Goal: Transaction & Acquisition: Book appointment/travel/reservation

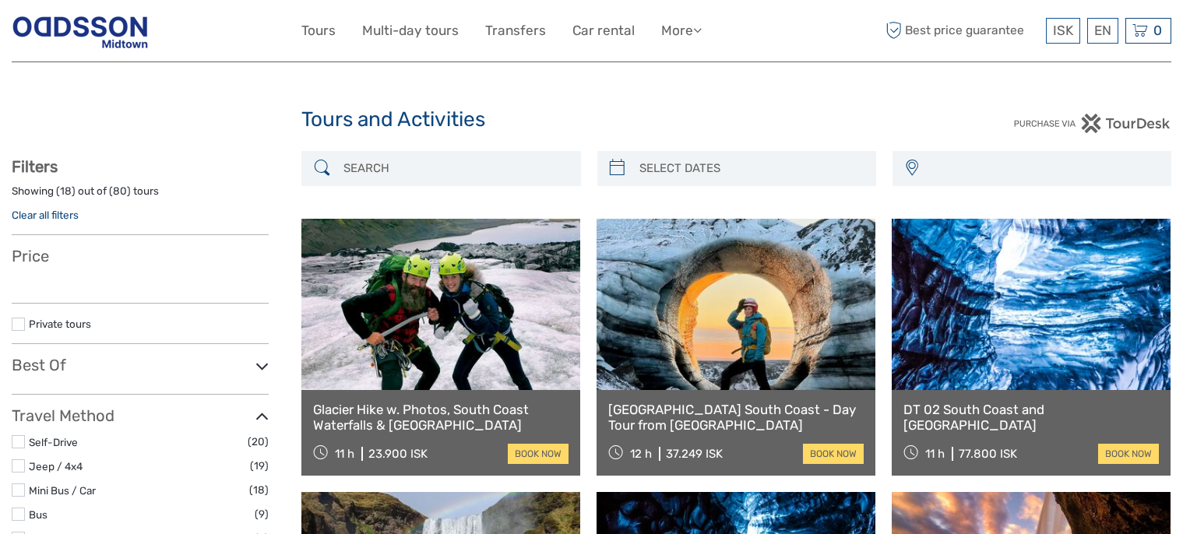
select select
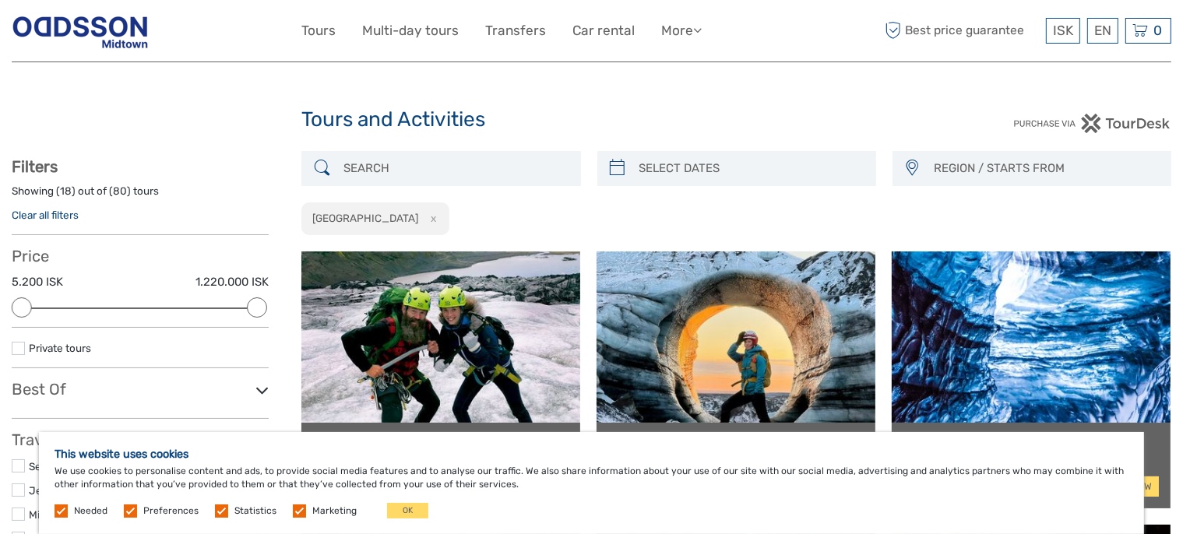
click at [403, 160] on input "search" at bounding box center [454, 168] width 235 height 27
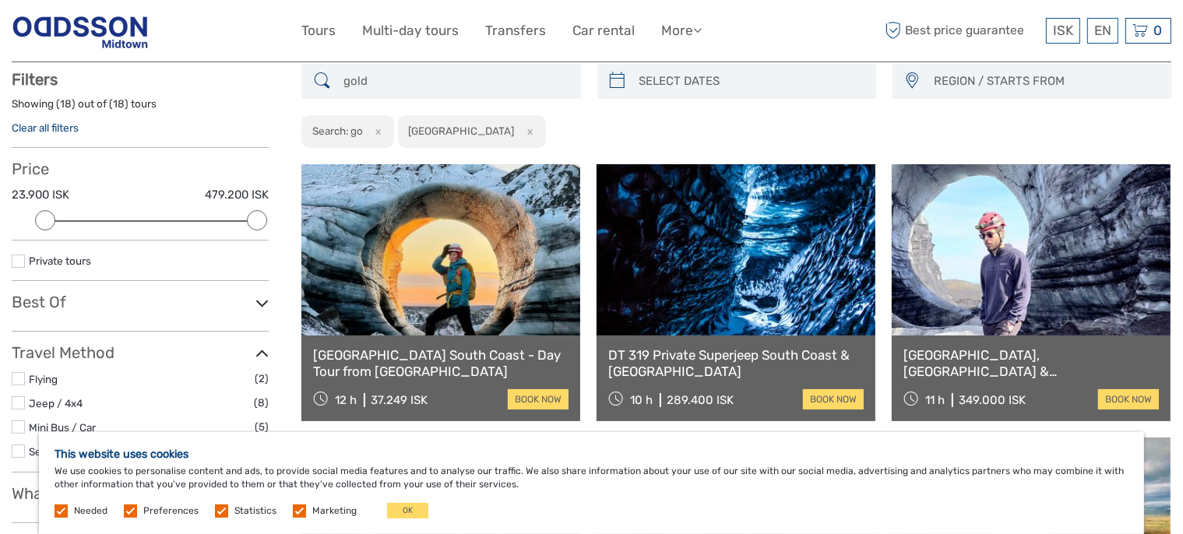
scroll to position [88, 0]
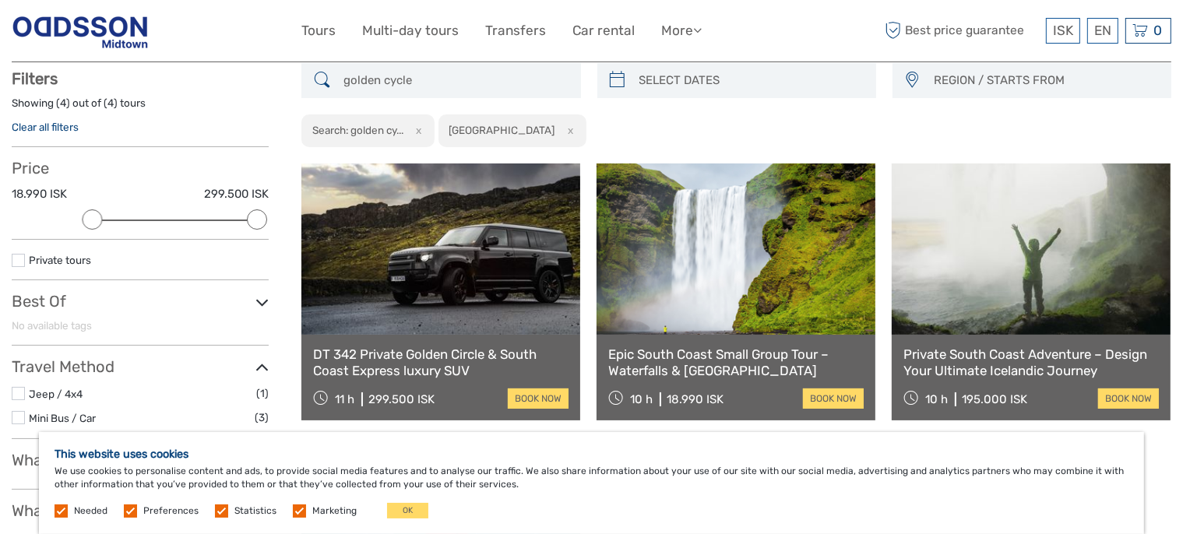
type input "golden cycle"
click at [558, 135] on button "x" at bounding box center [568, 130] width 21 height 16
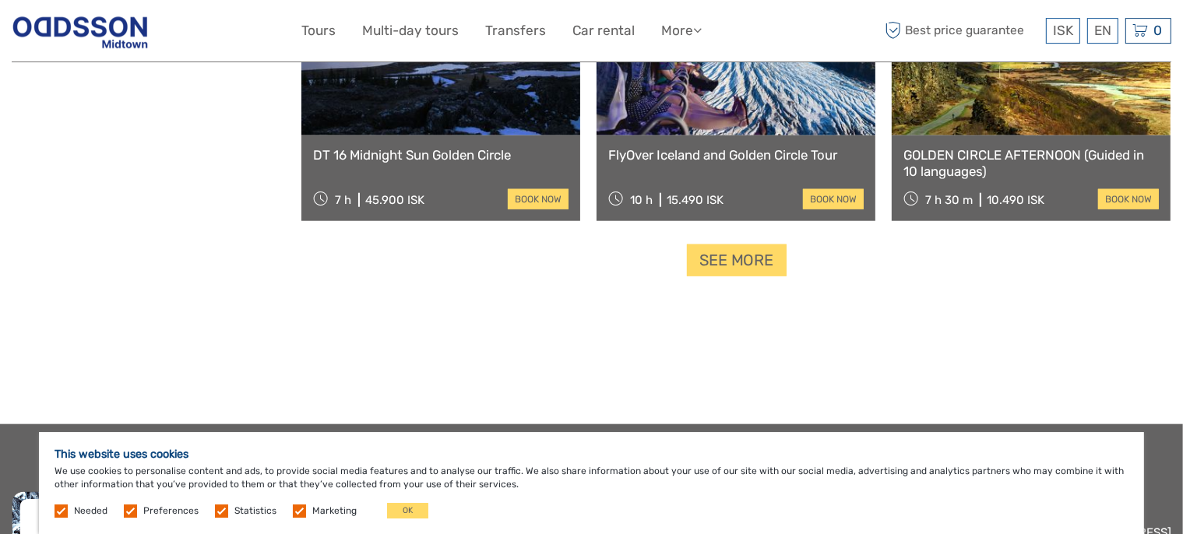
scroll to position [1652, 0]
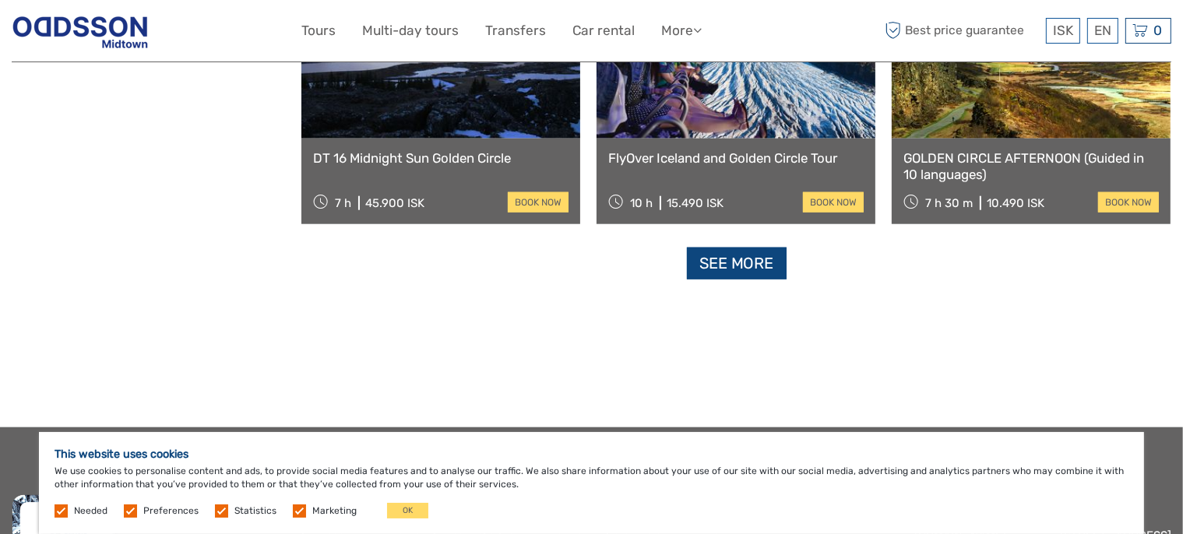
click at [749, 275] on link "See more" at bounding box center [737, 264] width 100 height 32
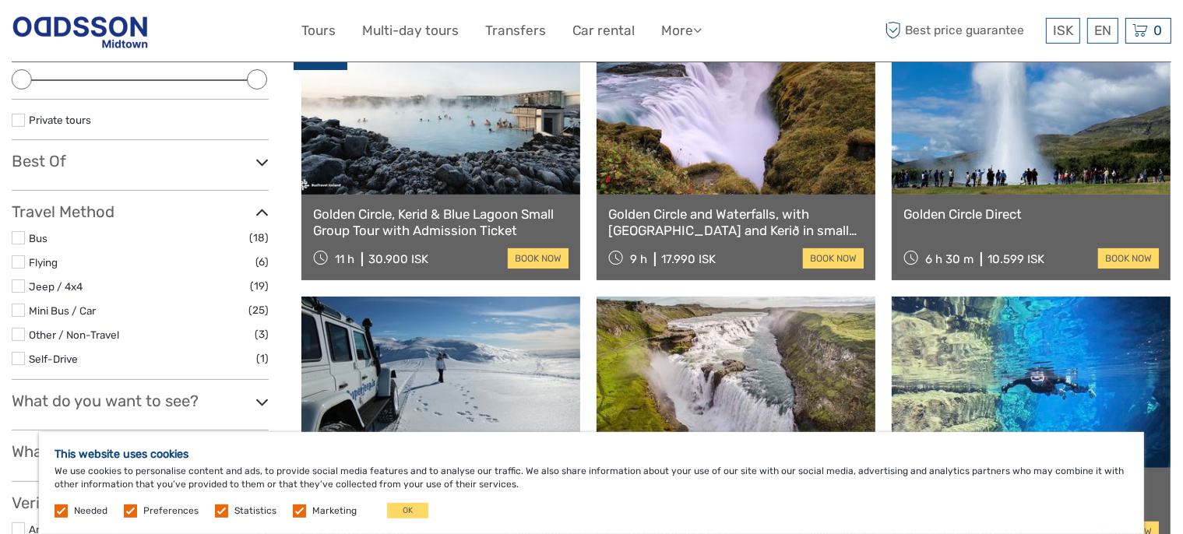
scroll to position [246, 0]
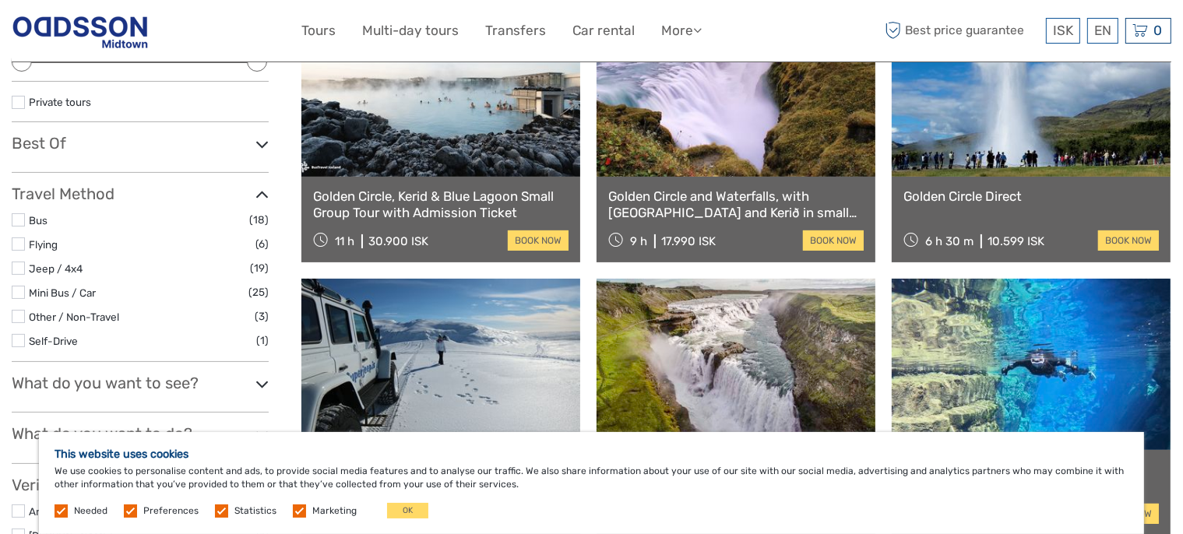
click at [694, 213] on link "Golden Circle and Waterfalls, with [GEOGRAPHIC_DATA] and Kerið in small group" at bounding box center [736, 205] width 256 height 32
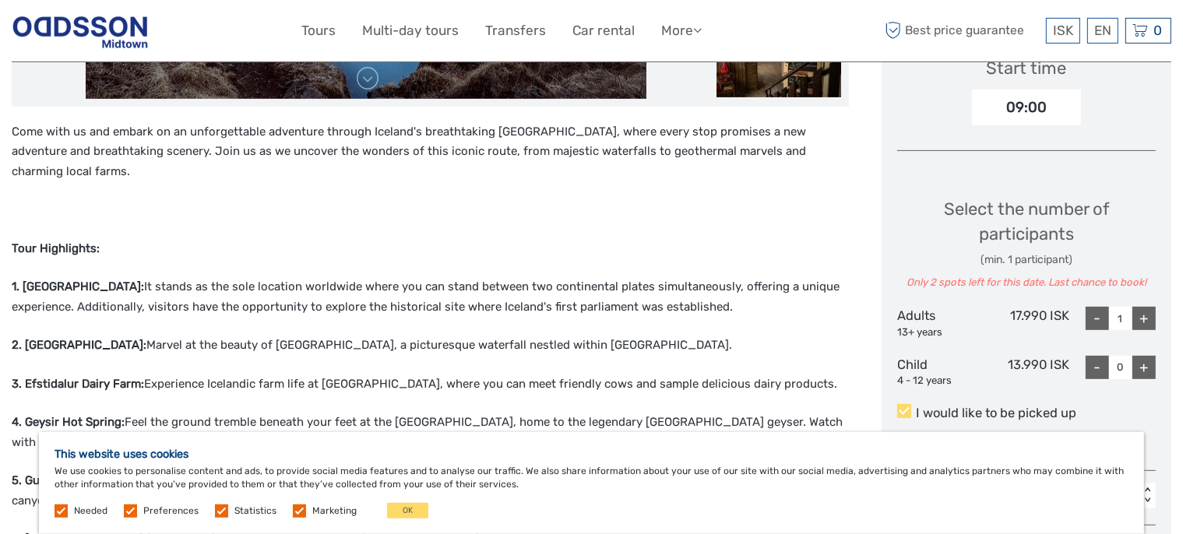
scroll to position [576, 0]
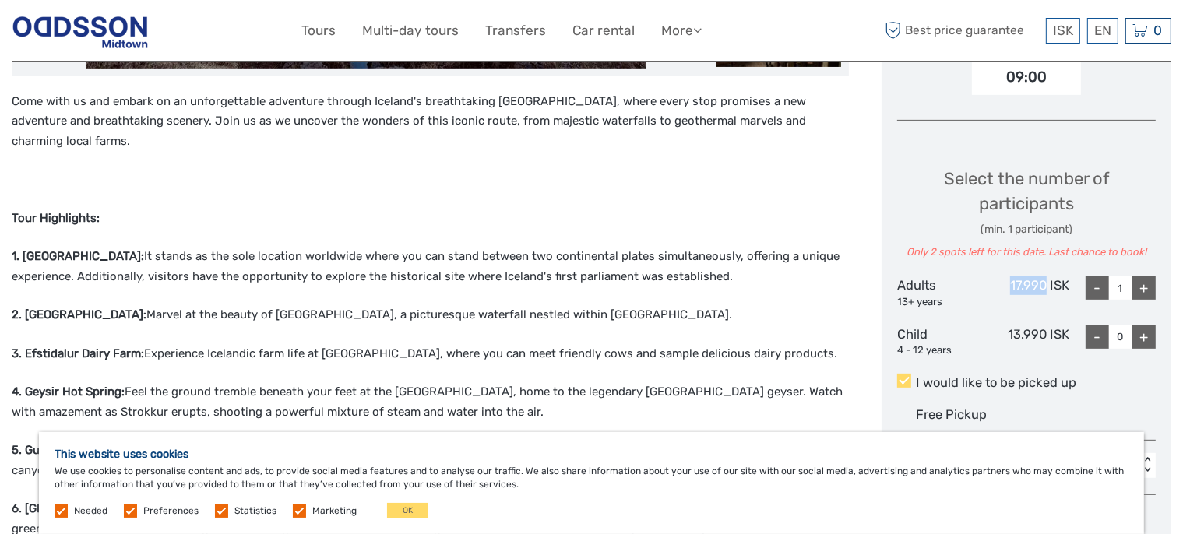
drag, startPoint x: 1007, startPoint y: 283, endPoint x: 1048, endPoint y: 283, distance: 40.5
click at [1048, 283] on div "17.990 ISK" at bounding box center [1027, 293] width 86 height 33
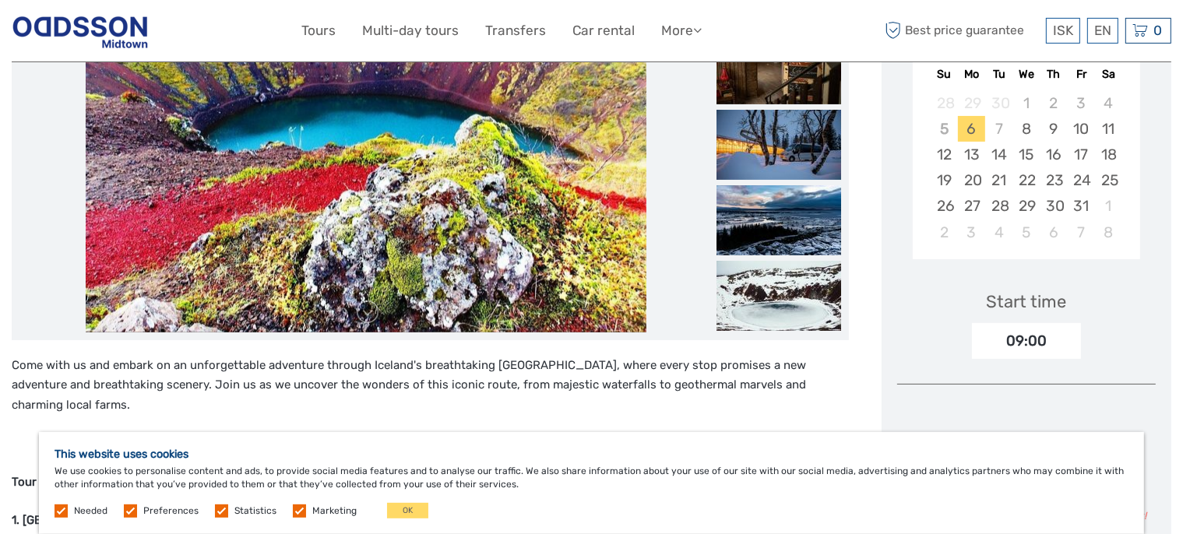
scroll to position [246, 0]
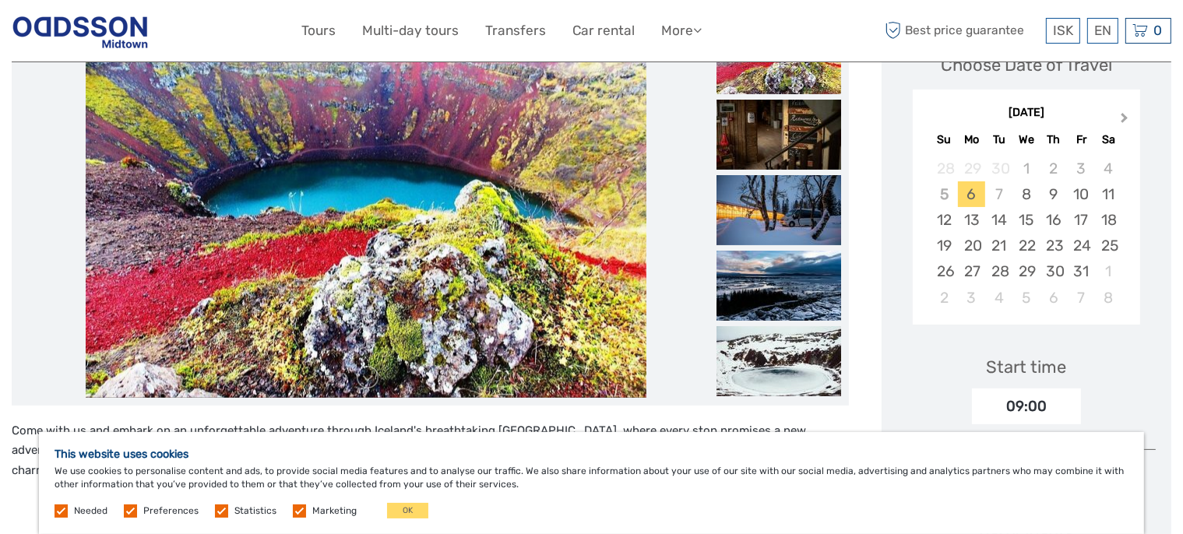
click at [1125, 118] on span "Next Month" at bounding box center [1125, 121] width 0 height 23
click at [998, 271] on div "25" at bounding box center [998, 272] width 27 height 26
click at [932, 379] on div "Start time 09:00" at bounding box center [1026, 379] width 259 height 90
click at [929, 114] on span "Previous Month" at bounding box center [929, 121] width 0 height 23
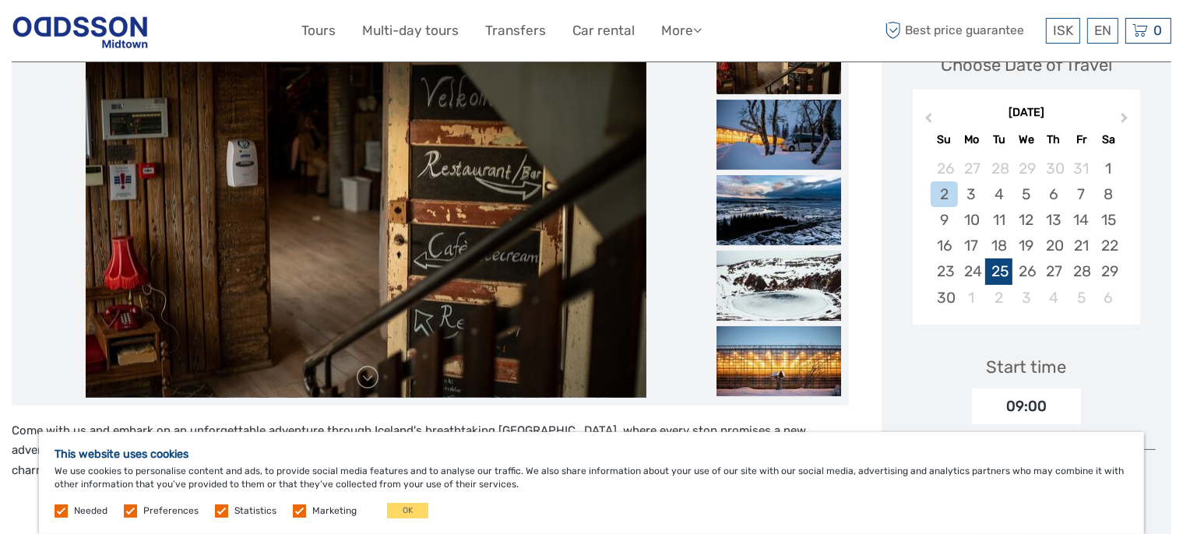
click at [1002, 266] on div "25" at bounding box center [998, 272] width 27 height 26
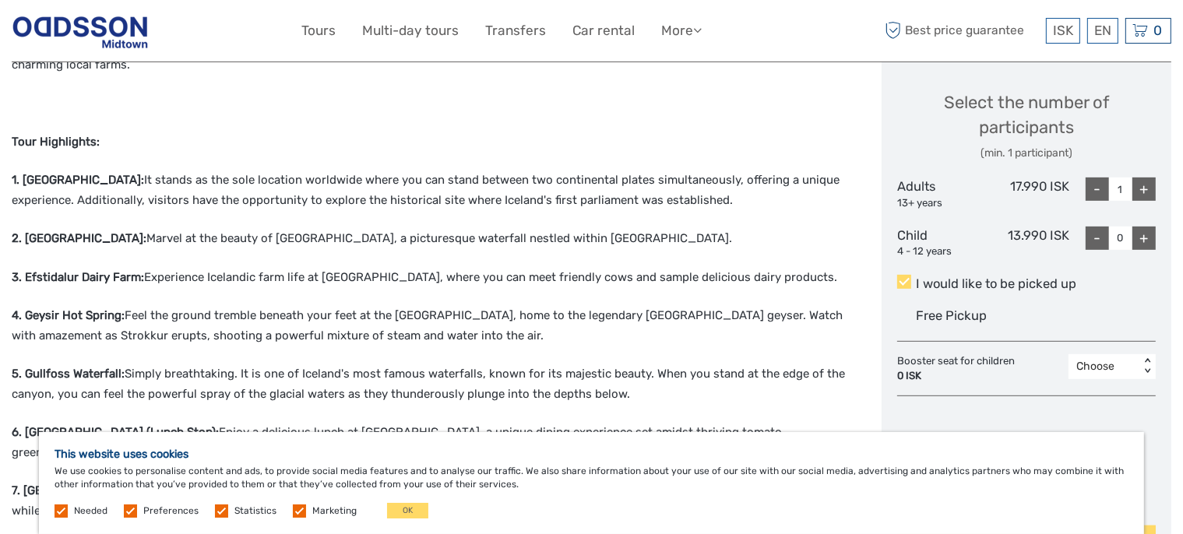
scroll to position [658, 0]
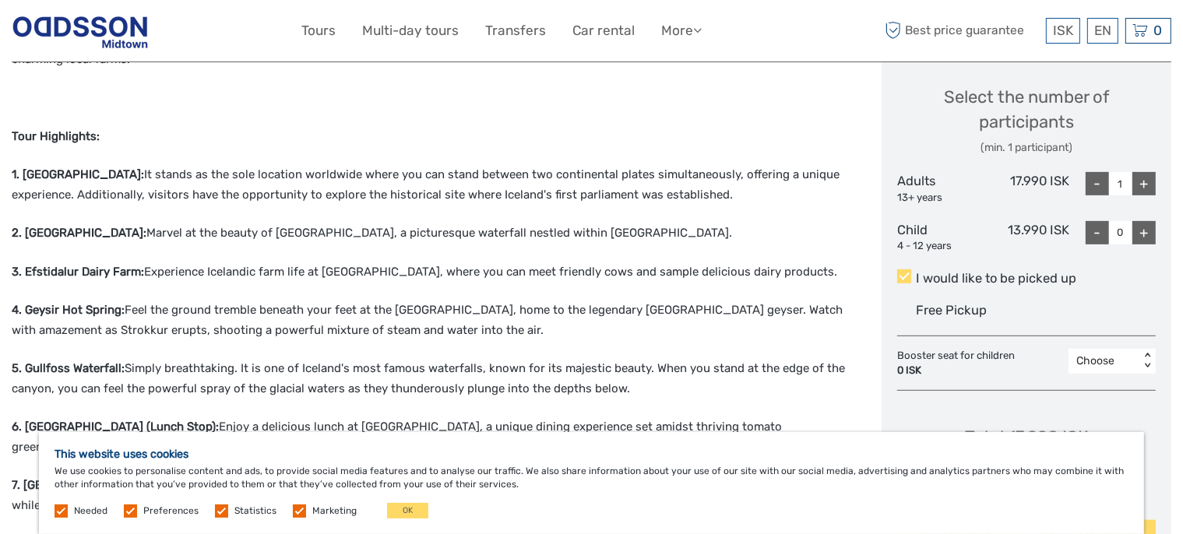
click at [1137, 189] on div "+" at bounding box center [1144, 183] width 23 height 23
type input "2"
click at [741, 232] on div "Come with us and embark on an unforgettable adventure through Iceland's breatht…" at bounding box center [430, 531] width 837 height 1042
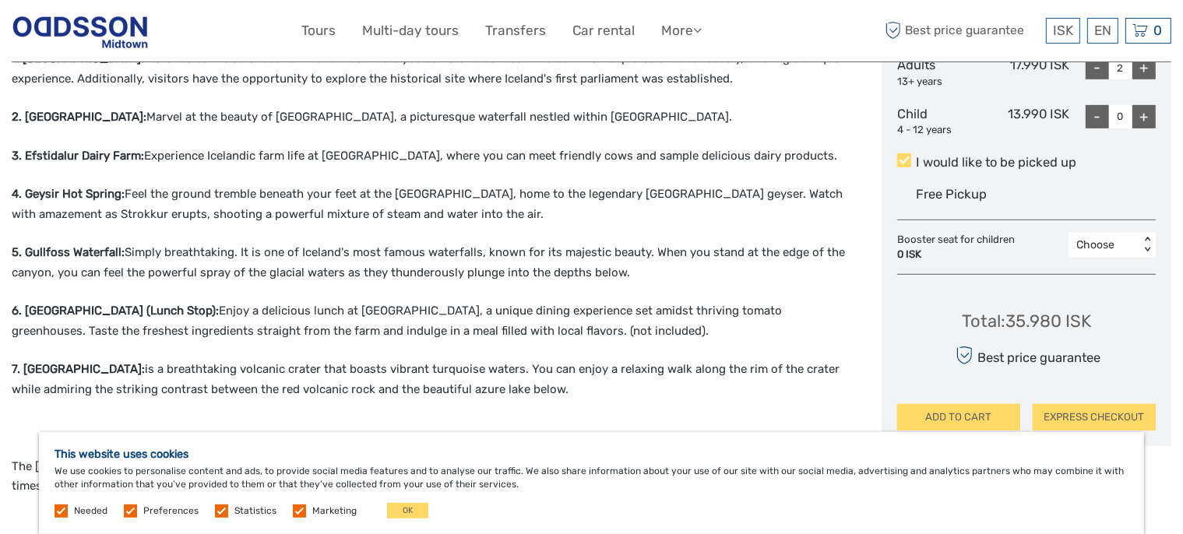
scroll to position [781, 0]
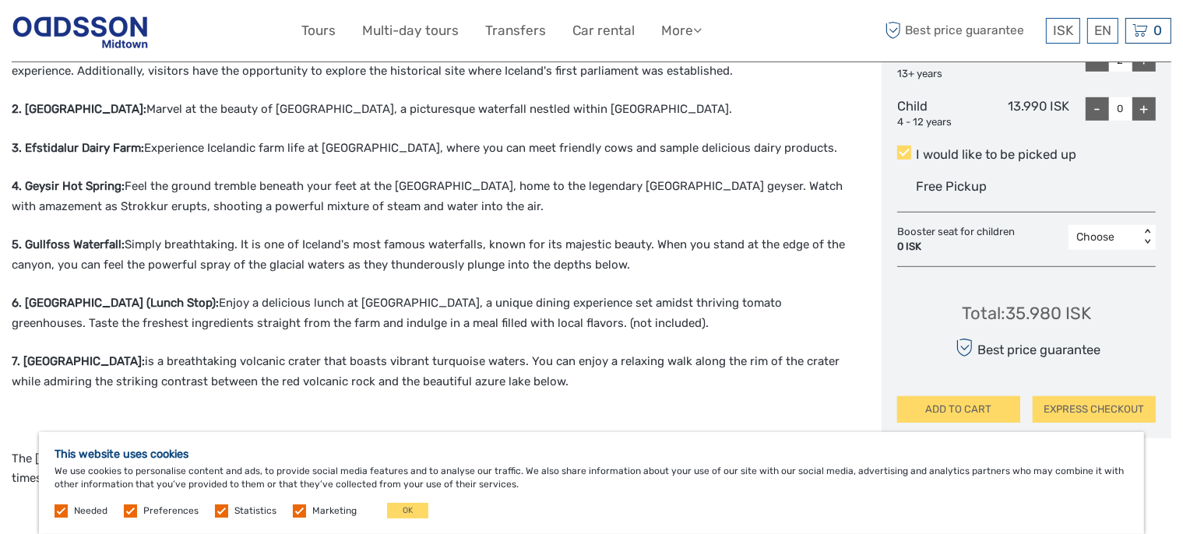
click at [587, 262] on div "Come with us and embark on an unforgettable adventure through Iceland's breatht…" at bounding box center [430, 407] width 837 height 1042
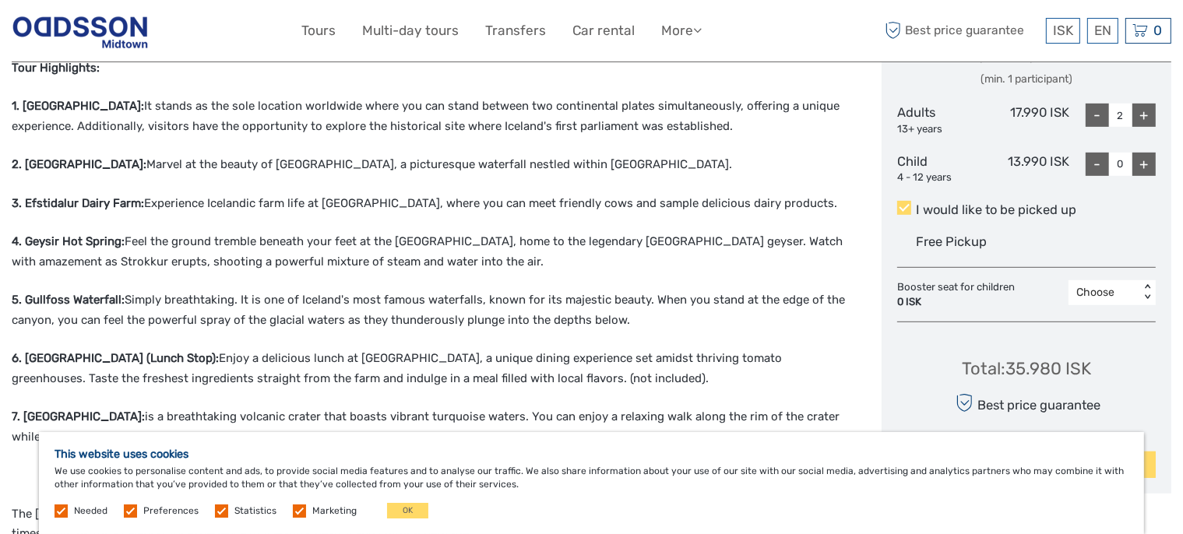
scroll to position [740, 0]
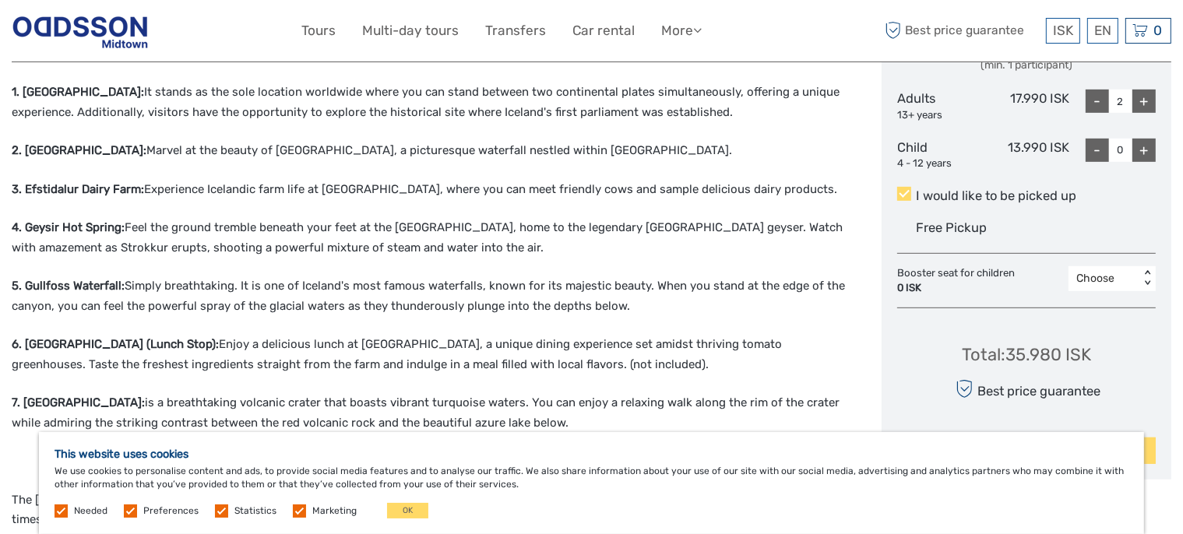
click at [177, 309] on div "Come with us and embark on an unforgettable adventure through Iceland's breatht…" at bounding box center [430, 449] width 837 height 1042
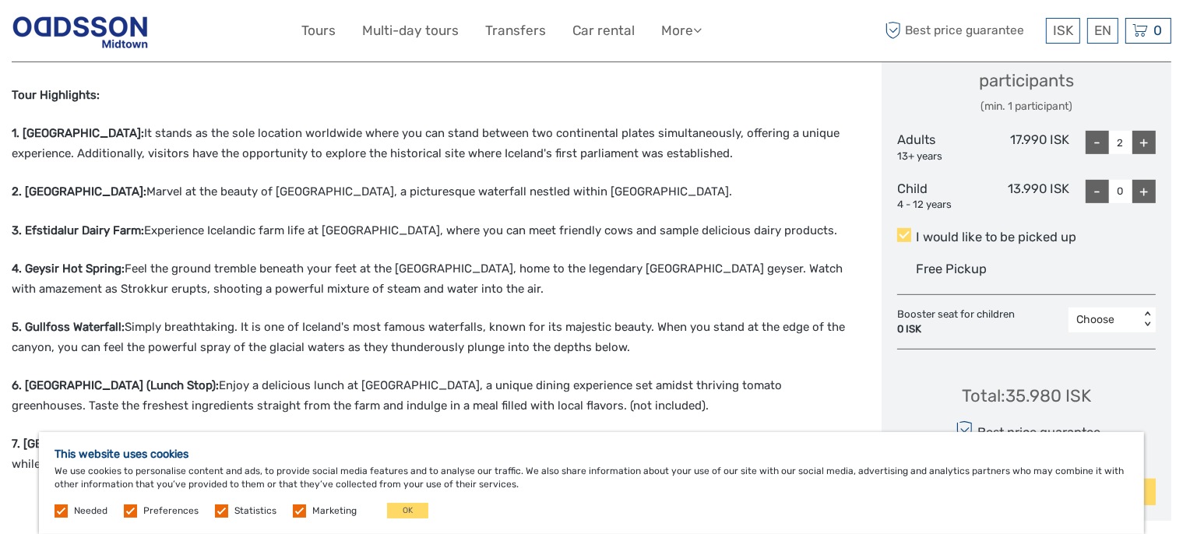
drag, startPoint x: 142, startPoint y: 169, endPoint x: 29, endPoint y: 163, distance: 113.1
click at [29, 182] on p "2. Öxarárfoss Waterfall: Marvel at the beauty of Öxarárfoss, a picturesque wate…" at bounding box center [430, 192] width 837 height 20
click at [227, 222] on div "Come with us and embark on an unforgettable adventure through Iceland's breatht…" at bounding box center [430, 490] width 837 height 1042
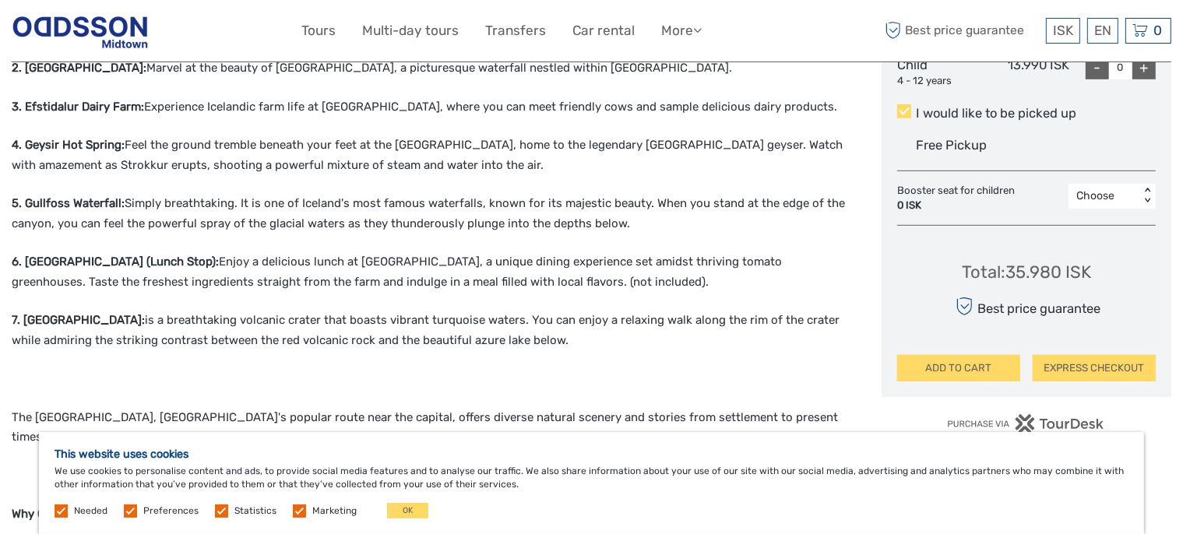
scroll to position [781, 0]
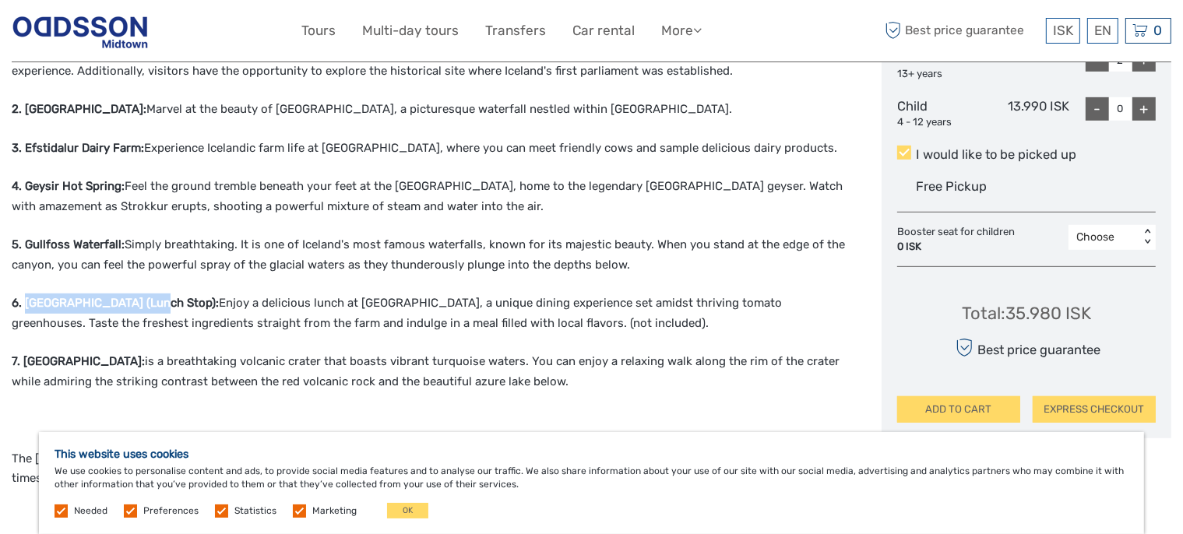
drag, startPoint x: 166, startPoint y: 280, endPoint x: 28, endPoint y: 279, distance: 137.9
click at [28, 296] on strong "6. Fridheimar Tomato Farm (Lunch Stop):" at bounding box center [115, 303] width 207 height 14
copy strong "Fridheimar Tomato Farm"
click at [411, 352] on p "7. Kerið Crater Lake: is a breathtaking volcanic crater that boasts vibrant tur…" at bounding box center [430, 372] width 837 height 40
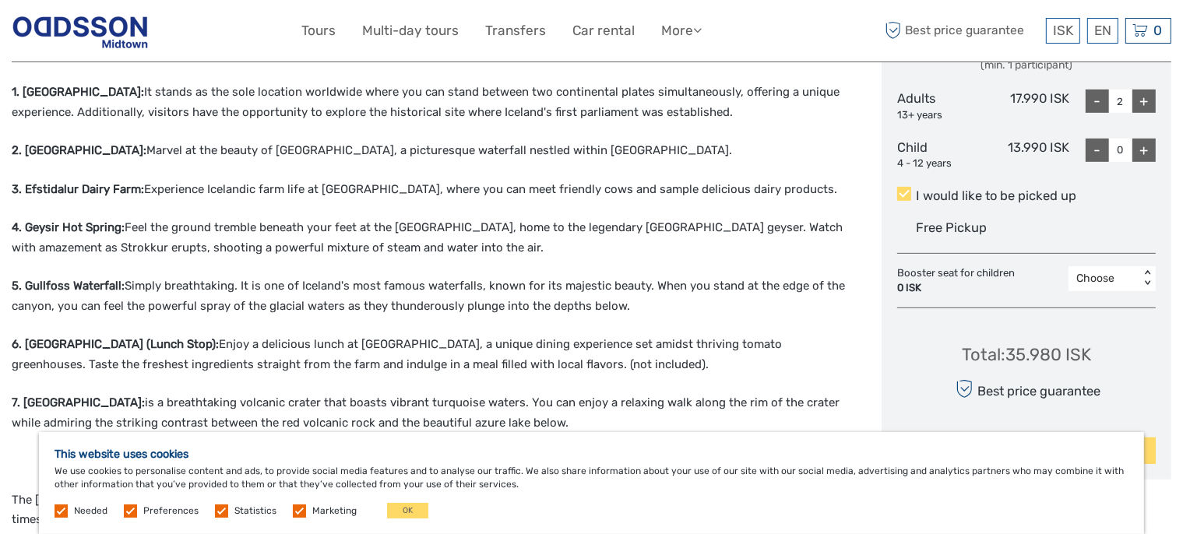
drag, startPoint x: 24, startPoint y: 129, endPoint x: 142, endPoint y: 126, distance: 117.7
click at [142, 143] on strong "2. Öxarárfoss Waterfall:" at bounding box center [79, 150] width 135 height 14
copy strong "Öxarárfoss Waterfall"
click at [502, 141] on p "2. Öxarárfoss Waterfall: Marvel at the beauty of Öxarárfoss, a picturesque wate…" at bounding box center [430, 151] width 837 height 20
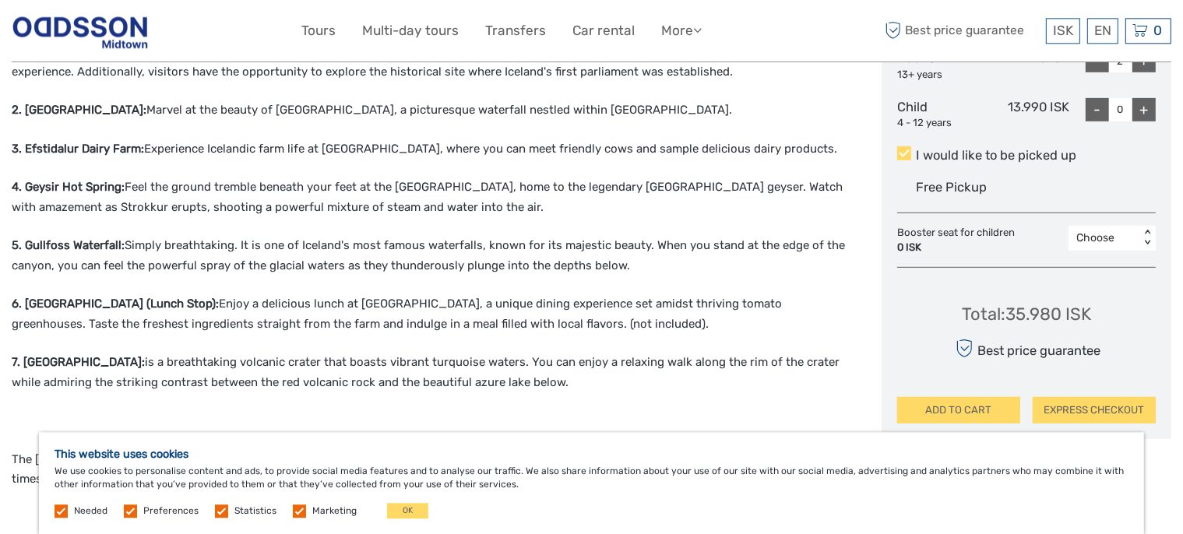
scroll to position [658, 0]
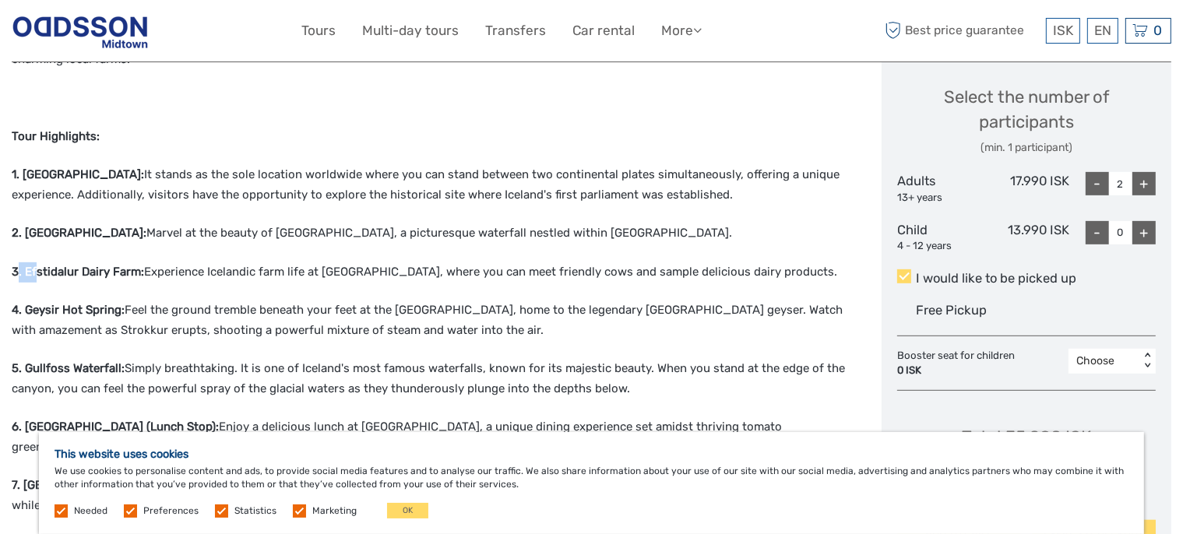
drag, startPoint x: 36, startPoint y: 243, endPoint x: 19, endPoint y: 245, distance: 17.2
click at [19, 263] on p "3. Efstidalur Dairy Farm: Experience Icelandic farm life at Efstidalur Dairy Fa…" at bounding box center [430, 273] width 837 height 20
click at [26, 265] on strong "3. Efstidalur Dairy Farm:" at bounding box center [78, 272] width 132 height 14
drag, startPoint x: 26, startPoint y: 255, endPoint x: 143, endPoint y: 253, distance: 116.9
click at [143, 265] on strong "3. Efstidalur Dairy Farm:" at bounding box center [78, 272] width 132 height 14
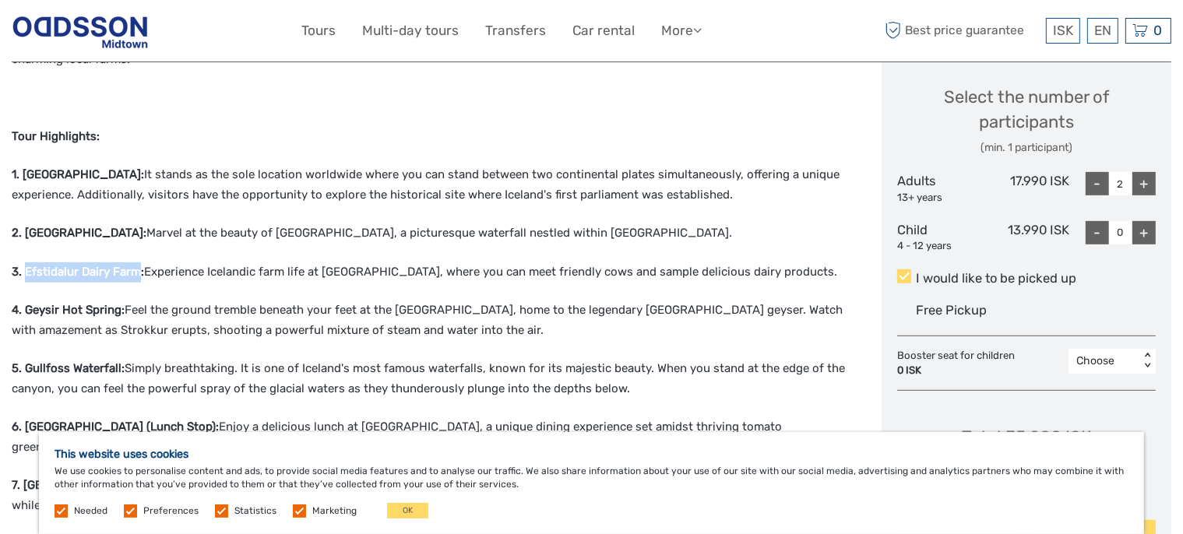
copy strong "Efstidalur Dairy Farm"
